Goal: Task Accomplishment & Management: Check status

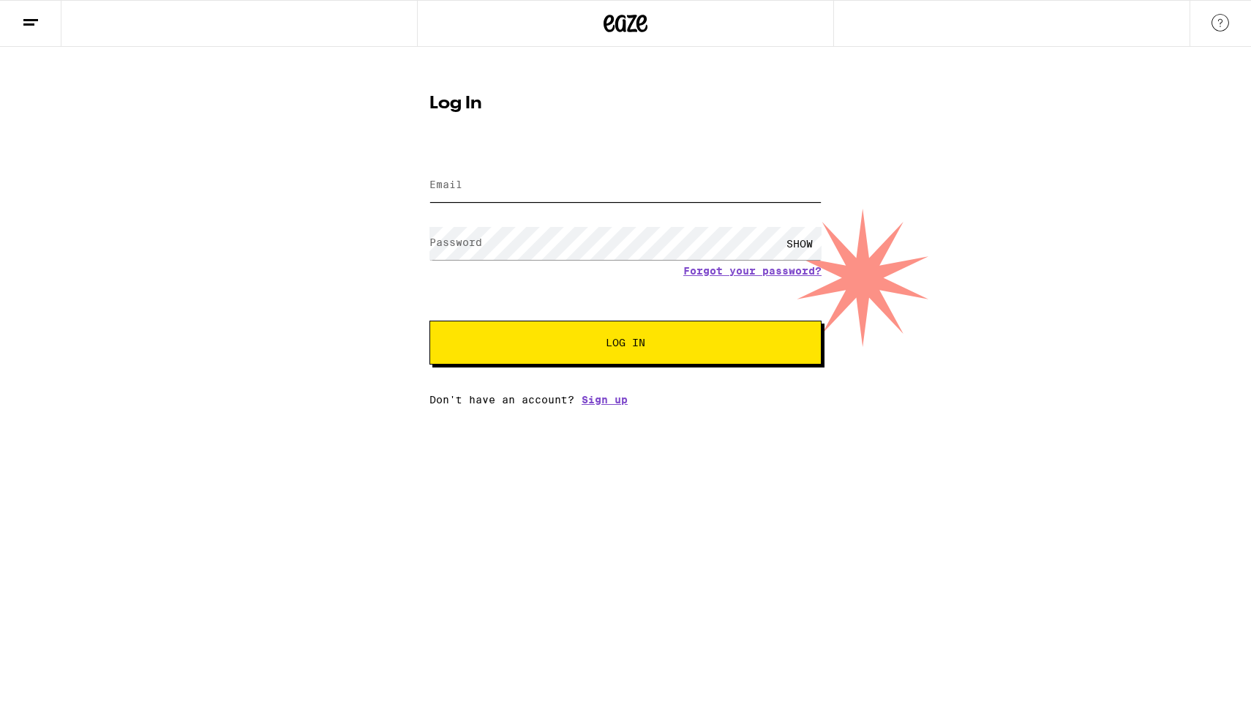
type input "[EMAIL_ADDRESS][DOMAIN_NAME]"
click at [626, 344] on button "Log In" at bounding box center [626, 343] width 392 height 44
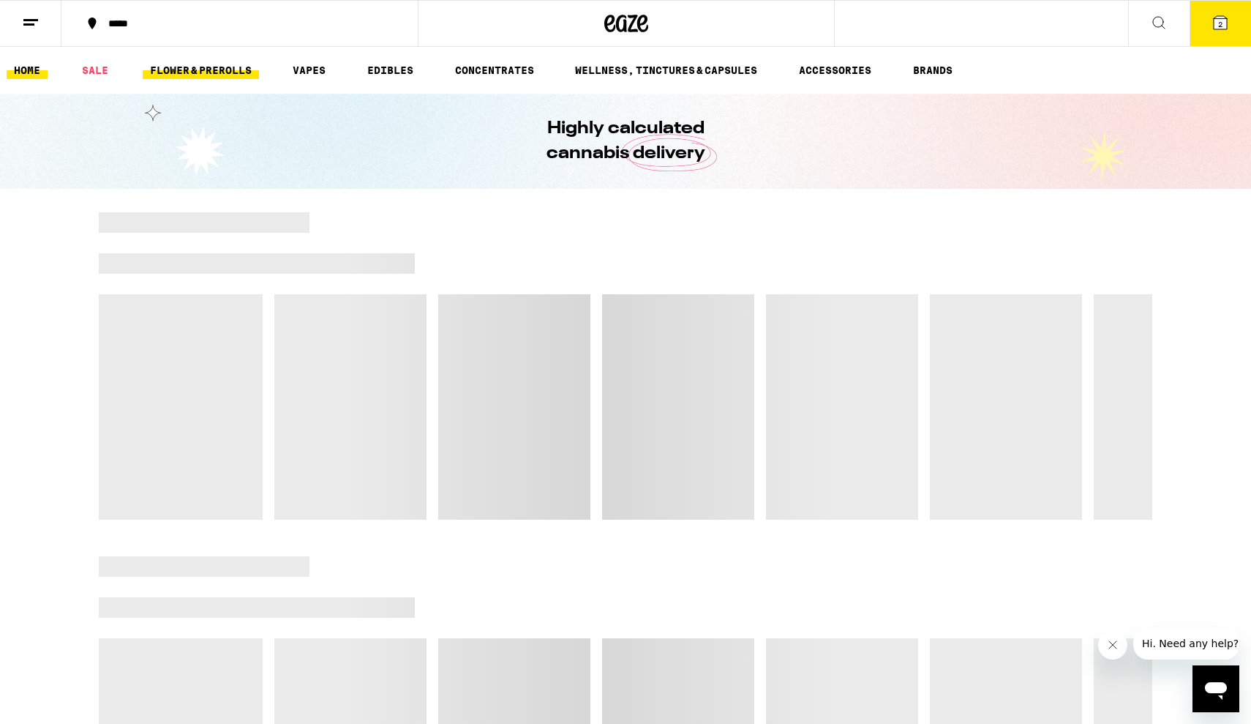
click at [241, 70] on link "FLOWER & PREROLLS" at bounding box center [201, 70] width 116 height 18
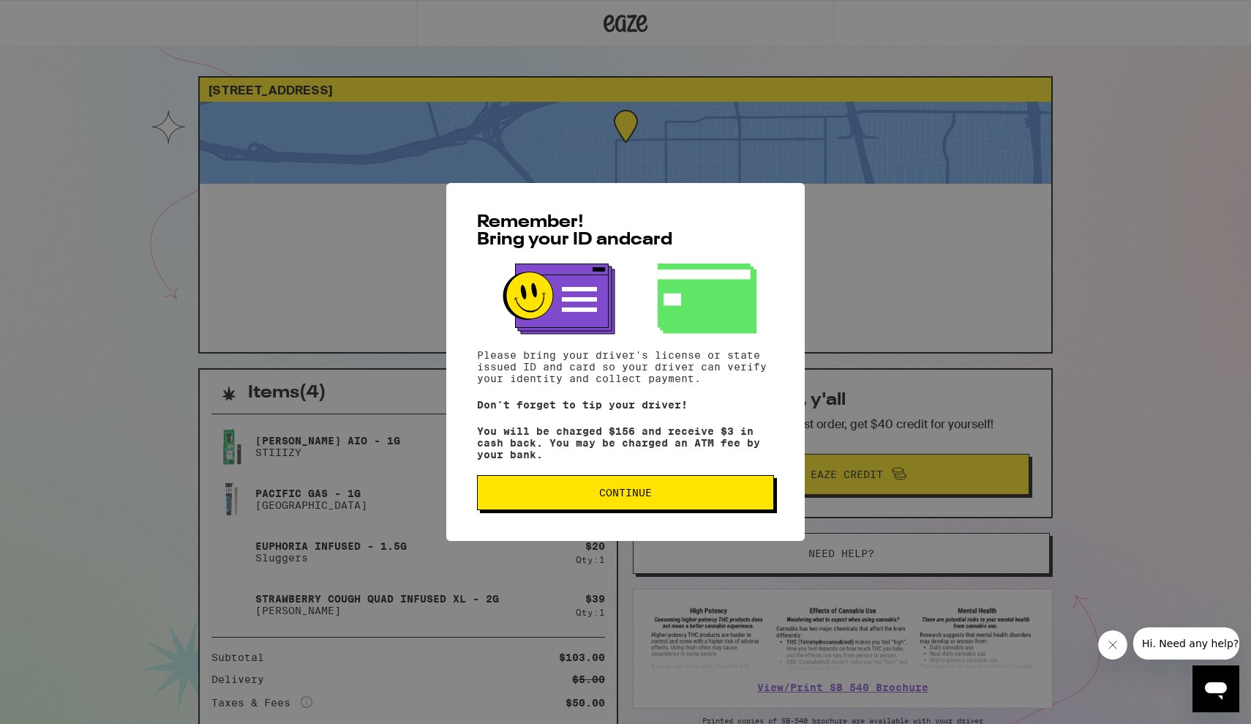
click at [682, 486] on button "Continue" at bounding box center [625, 492] width 297 height 35
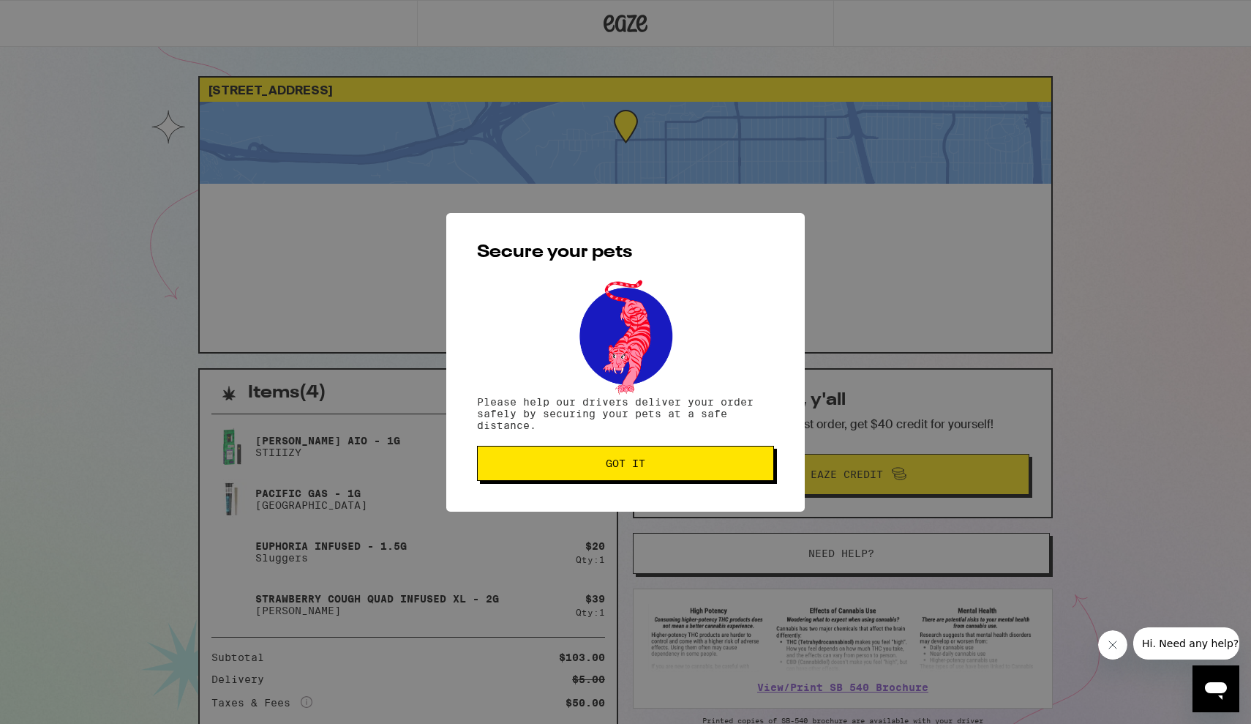
click at [671, 468] on span "Got it" at bounding box center [626, 463] width 272 height 10
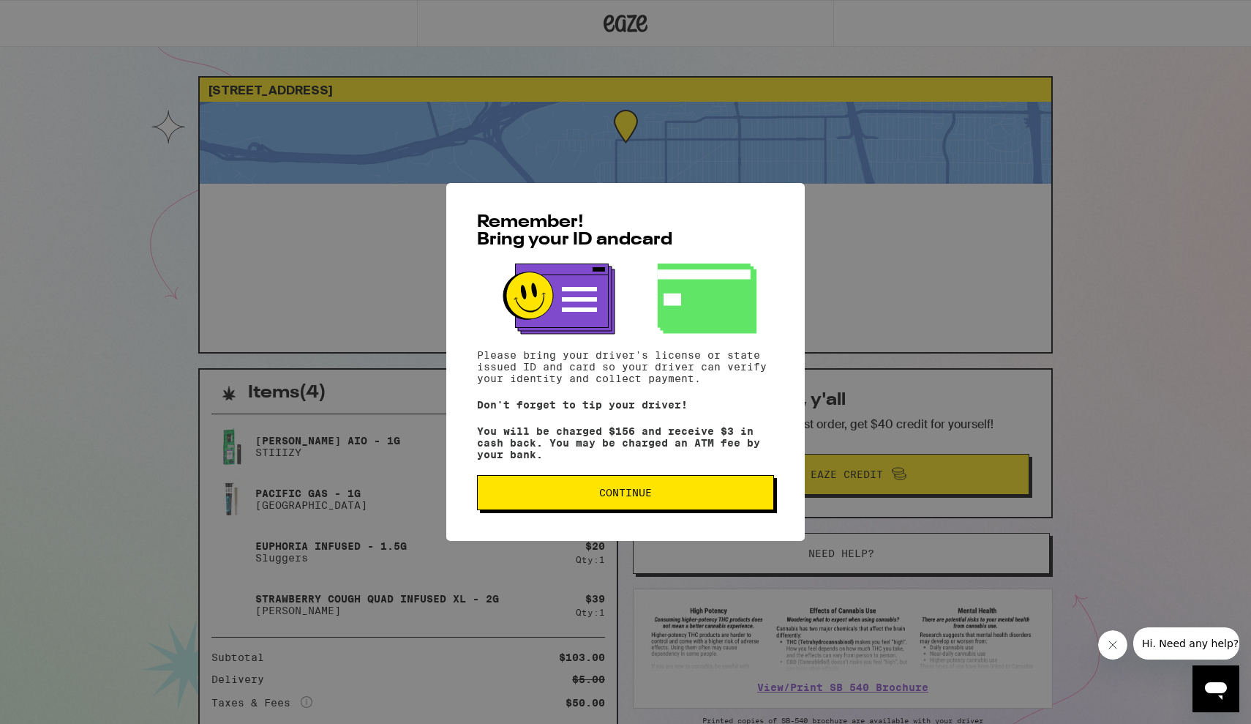
click at [577, 487] on button "Continue" at bounding box center [625, 492] width 297 height 35
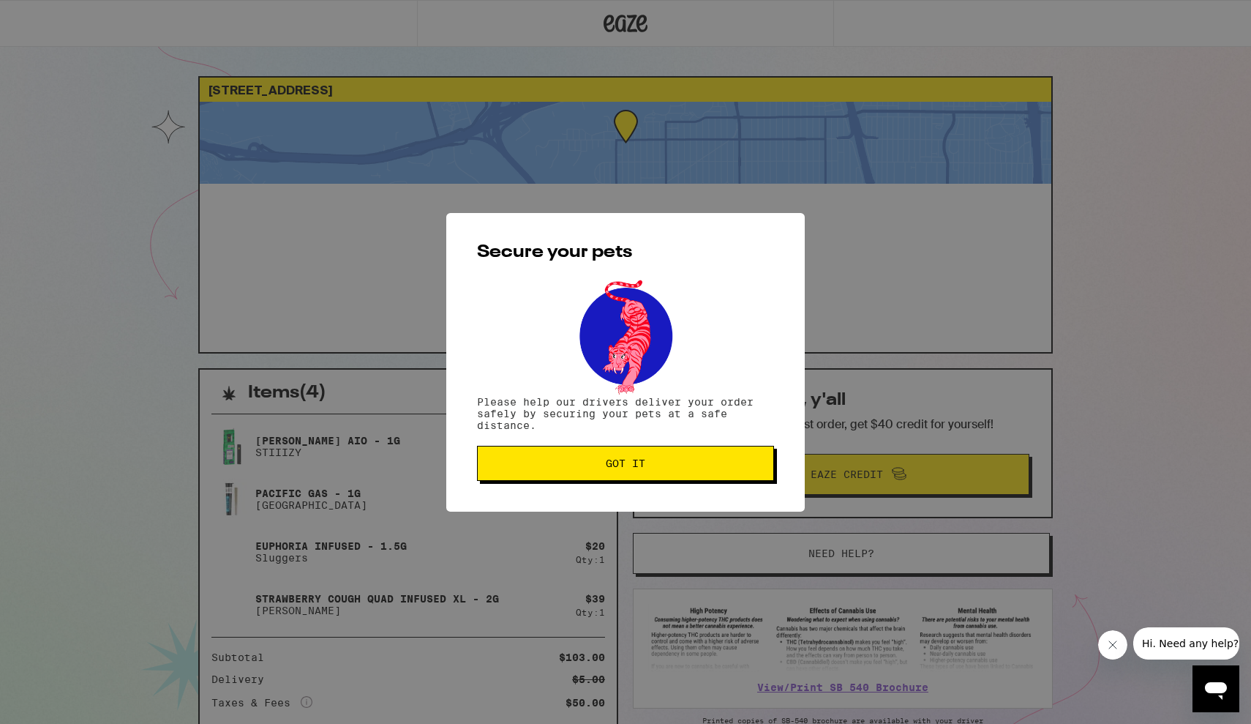
click at [577, 479] on button "Got it" at bounding box center [625, 463] width 297 height 35
